Goal: Navigation & Orientation: Find specific page/section

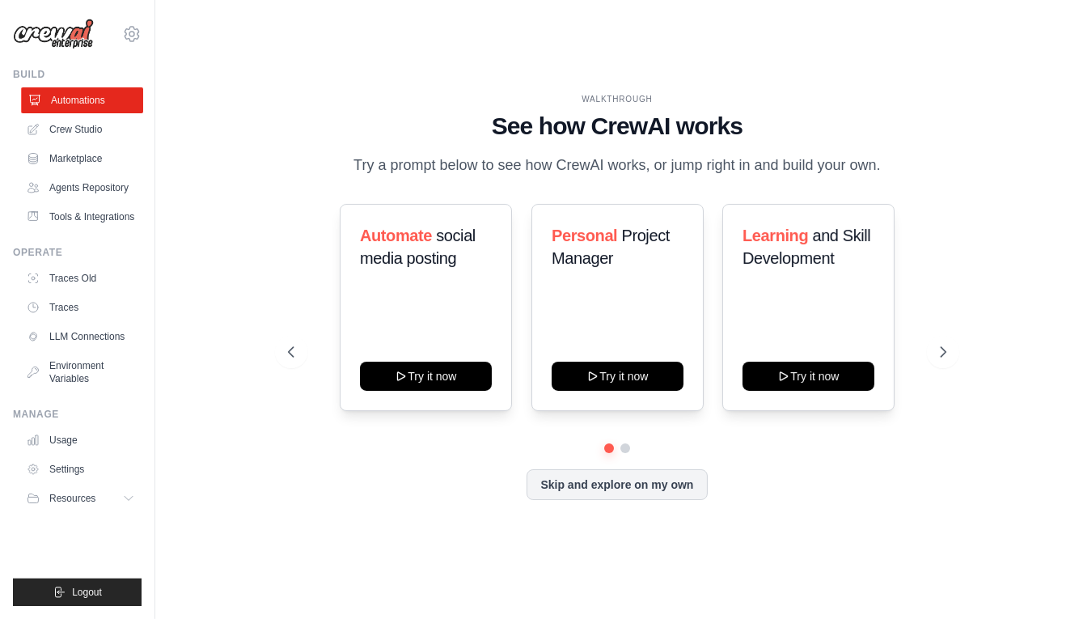
click at [72, 97] on link "Automations" at bounding box center [82, 100] width 122 height 26
click at [586, 485] on button "Skip and explore on my own" at bounding box center [617, 483] width 180 height 31
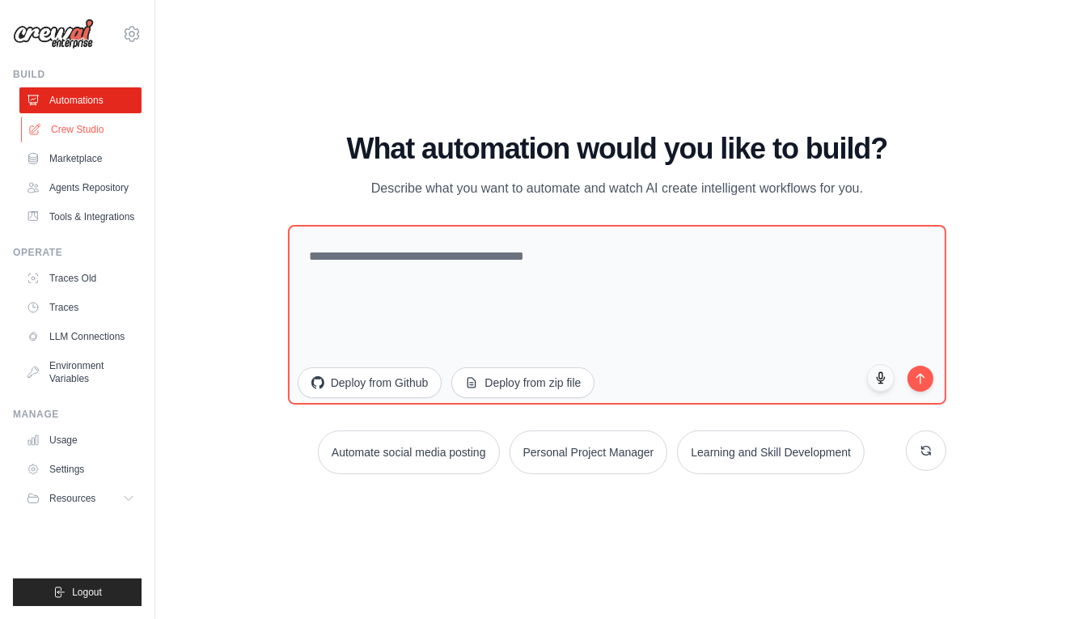
click at [102, 121] on link "Crew Studio" at bounding box center [82, 129] width 122 height 26
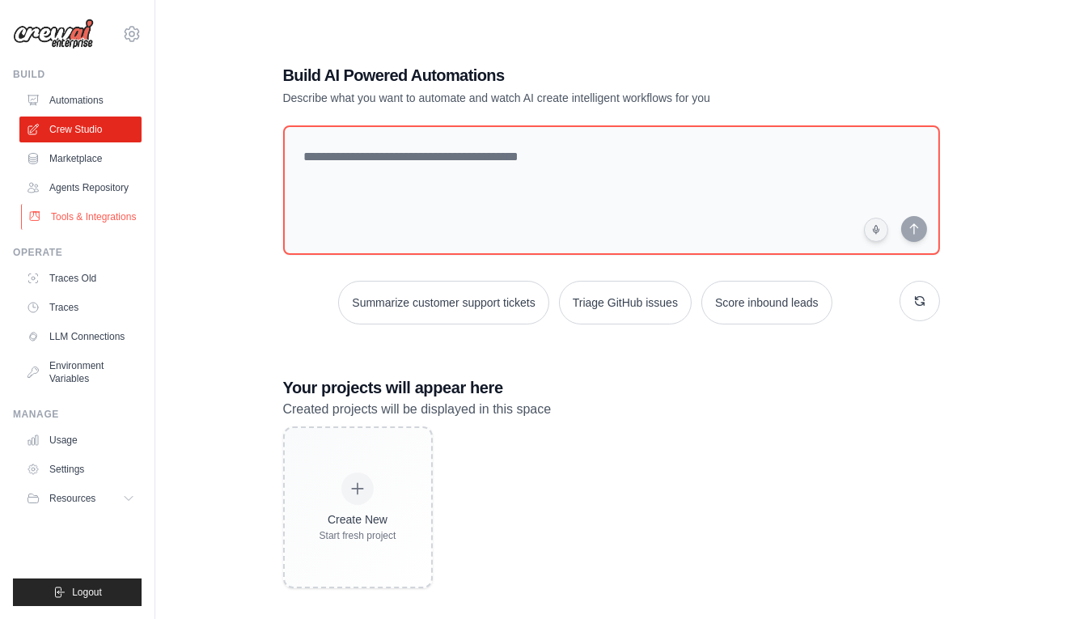
click at [45, 222] on link "Tools & Integrations" at bounding box center [82, 217] width 122 height 26
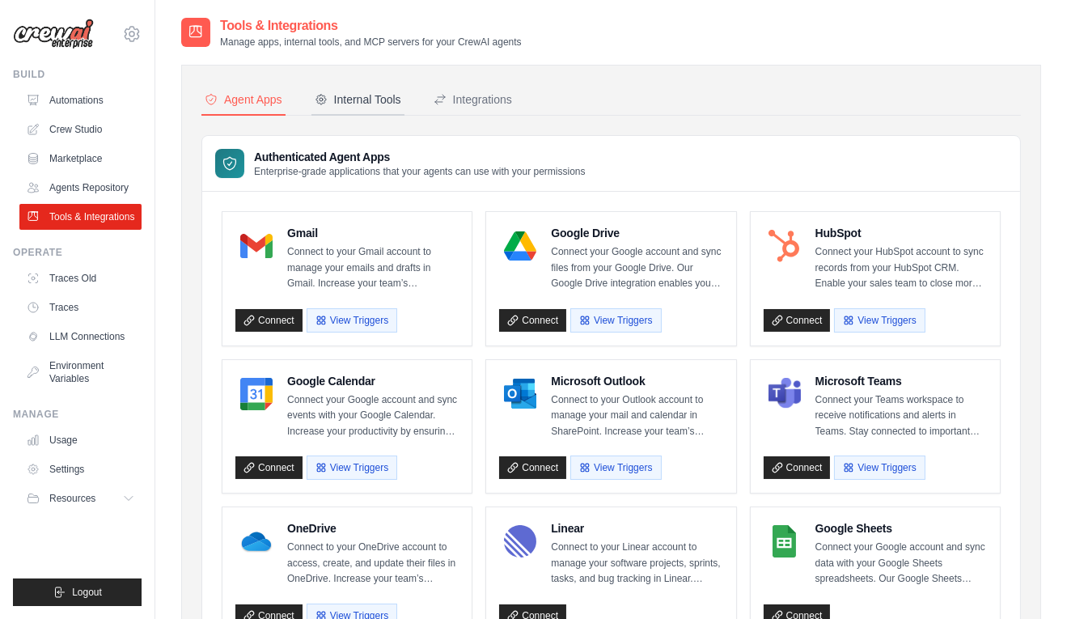
click at [369, 100] on div "Internal Tools" at bounding box center [358, 99] width 87 height 16
click at [359, 103] on div "Internal Tools" at bounding box center [358, 99] width 87 height 16
click at [480, 95] on div "Integrations" at bounding box center [473, 99] width 78 height 16
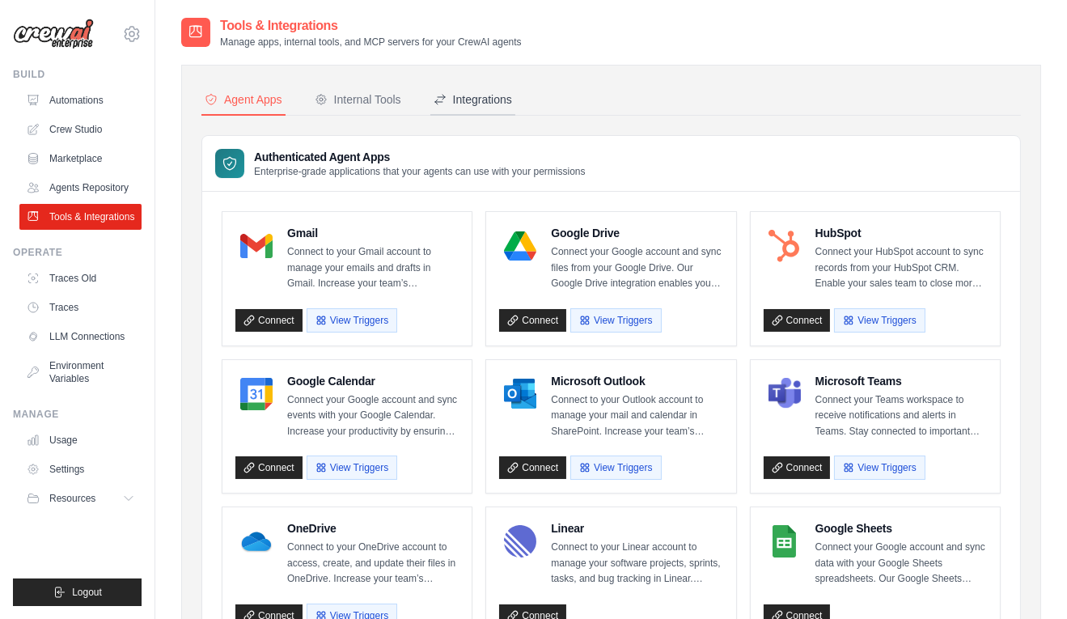
click at [480, 95] on div "Integrations" at bounding box center [473, 99] width 78 height 16
click at [227, 105] on div "Agent Apps" at bounding box center [244, 99] width 78 height 16
click at [332, 94] on div "Internal Tools" at bounding box center [358, 99] width 87 height 16
drag, startPoint x: 279, startPoint y: 42, endPoint x: 453, endPoint y: 42, distance: 173.9
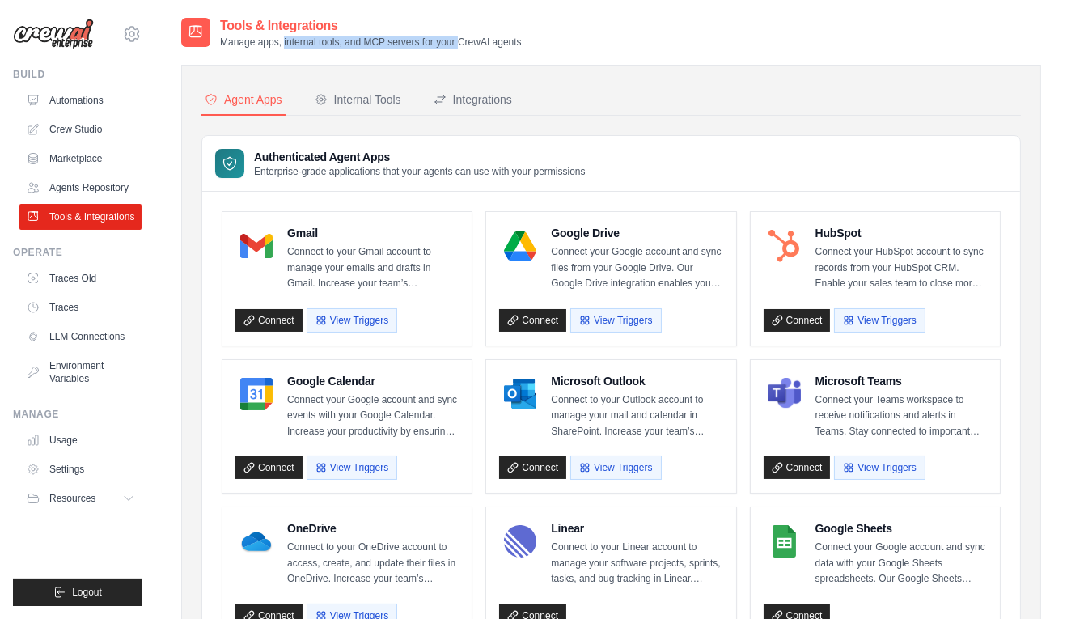
click at [453, 42] on p "Manage apps, internal tools, and MCP servers for your CrewAI agents" at bounding box center [371, 42] width 302 height 13
click at [87, 160] on link "Marketplace" at bounding box center [82, 159] width 122 height 26
